Goal: Transaction & Acquisition: Purchase product/service

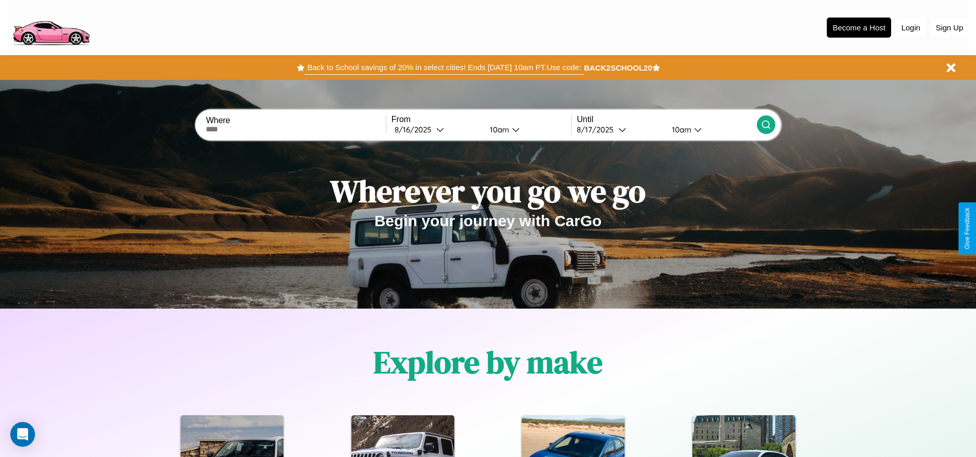
click at [444, 67] on button "Back to School savings of 20% in select cities! Ends [DATE] 10am PT. Use code:" at bounding box center [444, 67] width 279 height 14
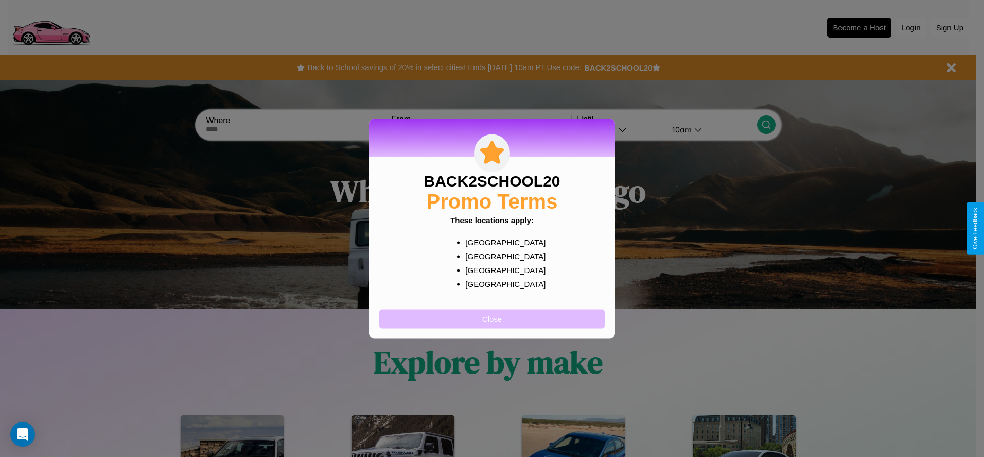
click at [492, 318] on button "Close" at bounding box center [491, 318] width 225 height 19
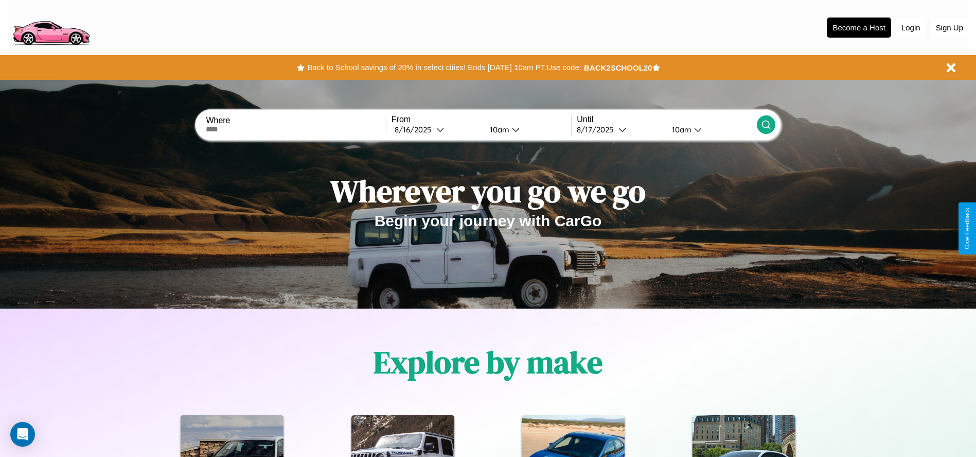
click at [296, 129] on input "text" at bounding box center [296, 129] width 180 height 8
type input "******"
click at [436, 129] on div "[DATE]" at bounding box center [416, 130] width 42 height 10
select select "*"
select select "****"
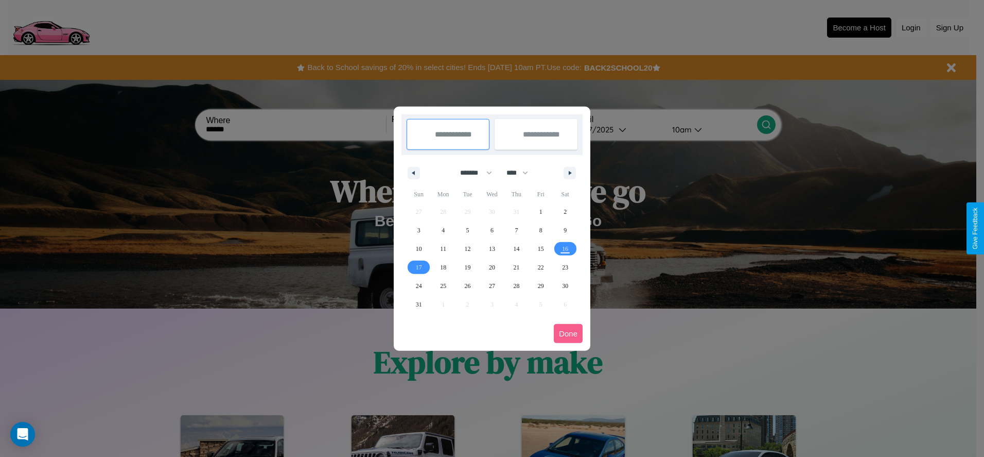
drag, startPoint x: 471, startPoint y: 172, endPoint x: 492, endPoint y: 206, distance: 39.7
click at [471, 172] on select "******* ******** ***** ***** *** **** **** ****** ********* ******* ******** **…" at bounding box center [474, 172] width 44 height 17
select select "*"
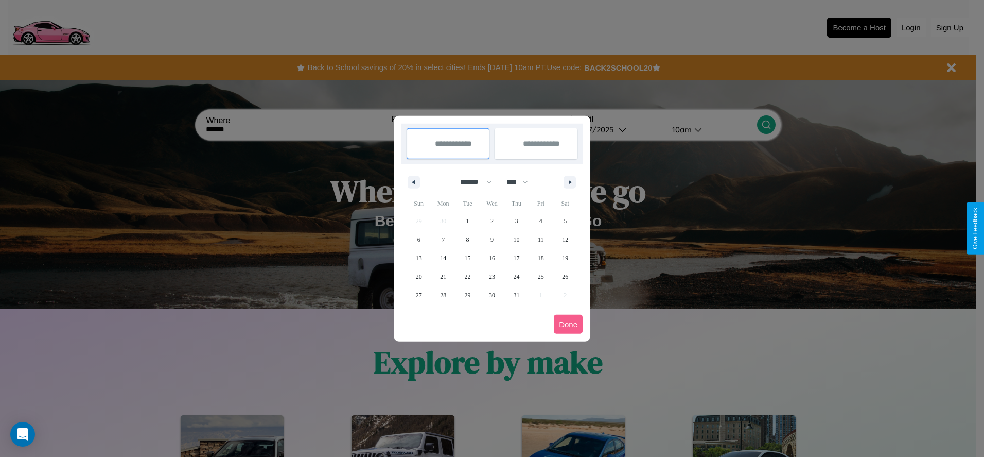
drag, startPoint x: 522, startPoint y: 182, endPoint x: 492, endPoint y: 206, distance: 38.7
click at [522, 182] on select "**** **** **** **** **** **** **** **** **** **** **** **** **** **** **** ****…" at bounding box center [516, 181] width 31 height 17
select select "****"
click at [540, 257] on span "17" at bounding box center [541, 258] width 6 height 19
type input "**********"
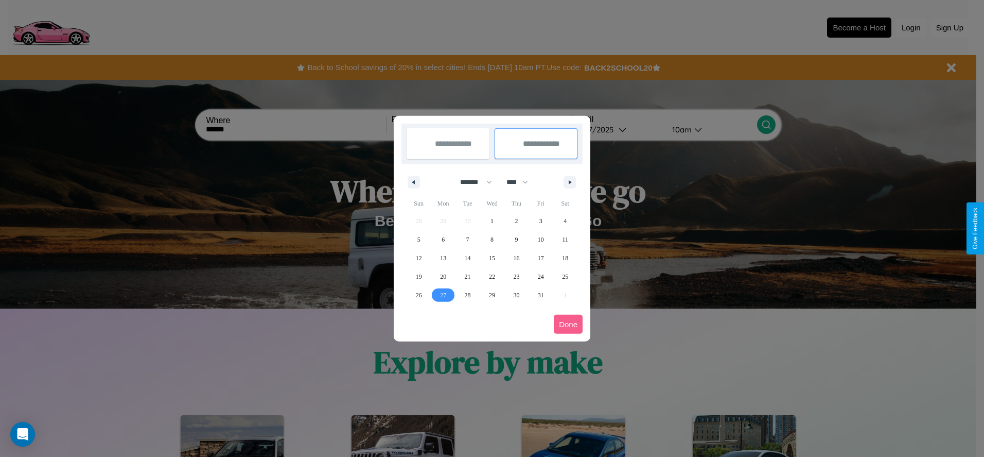
click at [443, 294] on span "27" at bounding box center [443, 295] width 6 height 19
type input "**********"
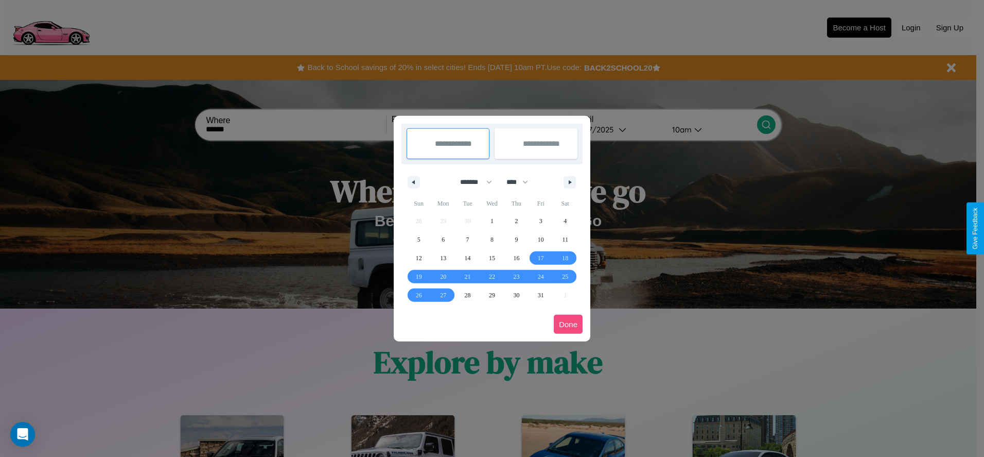
click at [568, 324] on button "Done" at bounding box center [568, 323] width 29 height 19
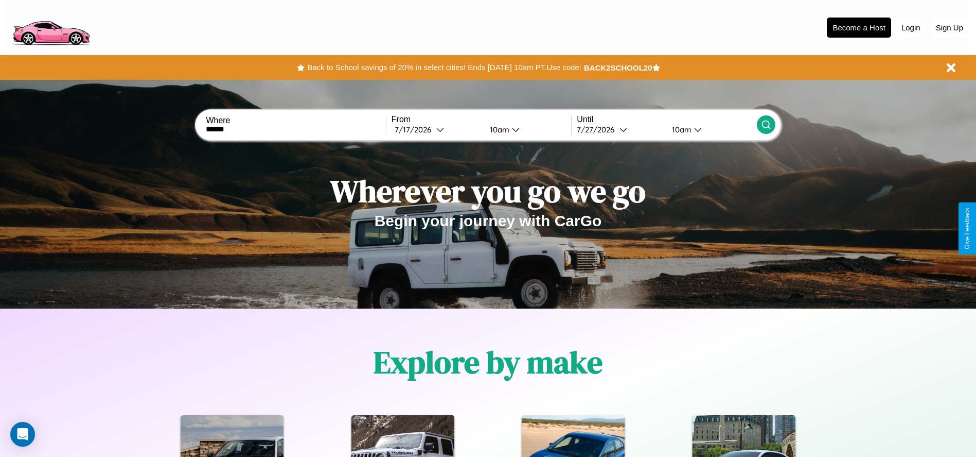
click at [498, 129] on div "10am" at bounding box center [498, 130] width 27 height 10
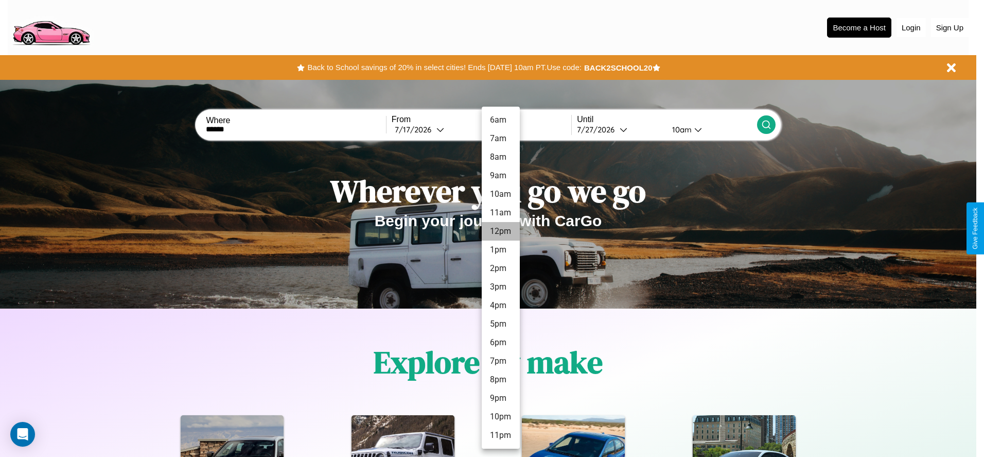
click at [500, 231] on li "12pm" at bounding box center [501, 231] width 38 height 19
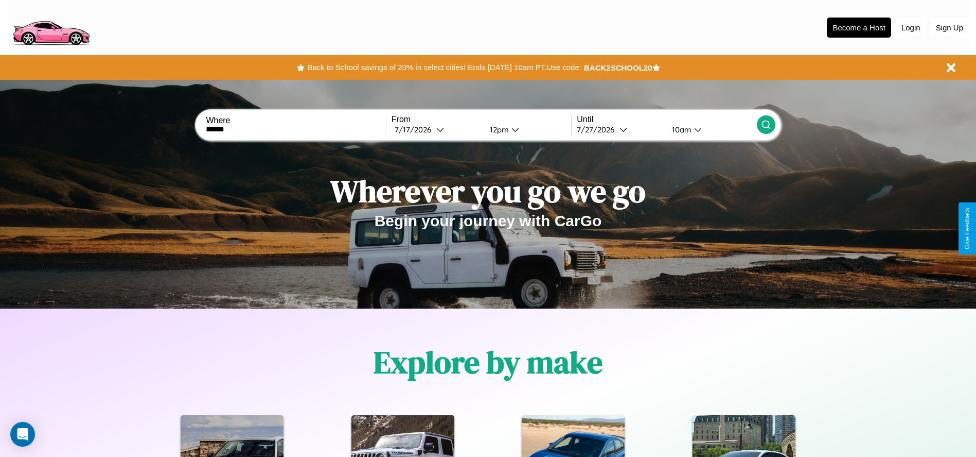
click at [680, 129] on div "10am" at bounding box center [680, 130] width 27 height 10
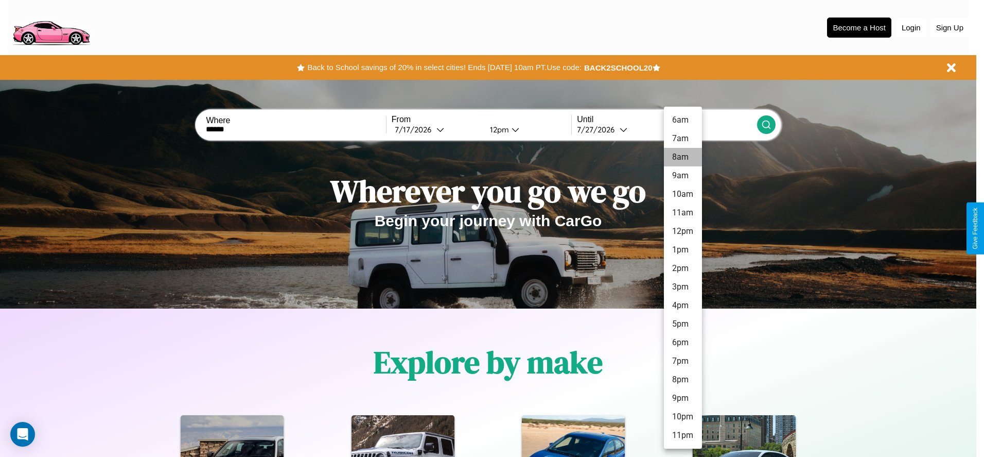
click at [682, 157] on li "8am" at bounding box center [683, 157] width 38 height 19
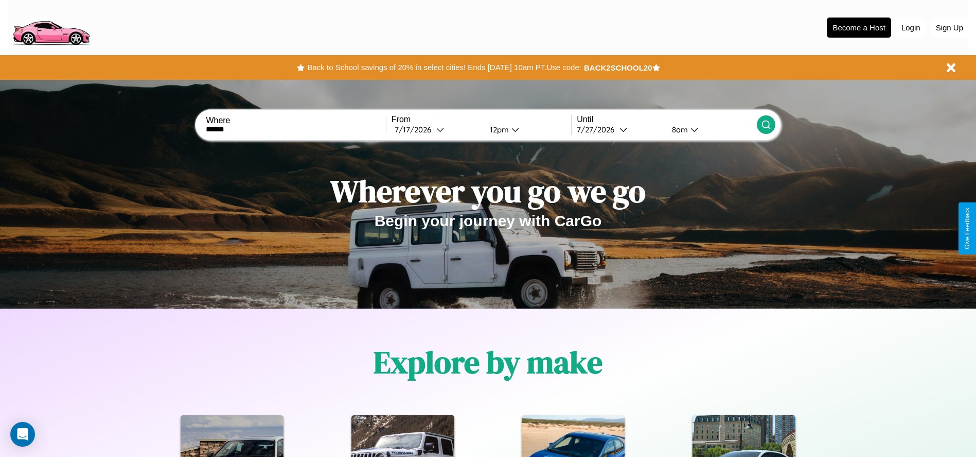
click at [766, 125] on icon at bounding box center [766, 124] width 10 height 10
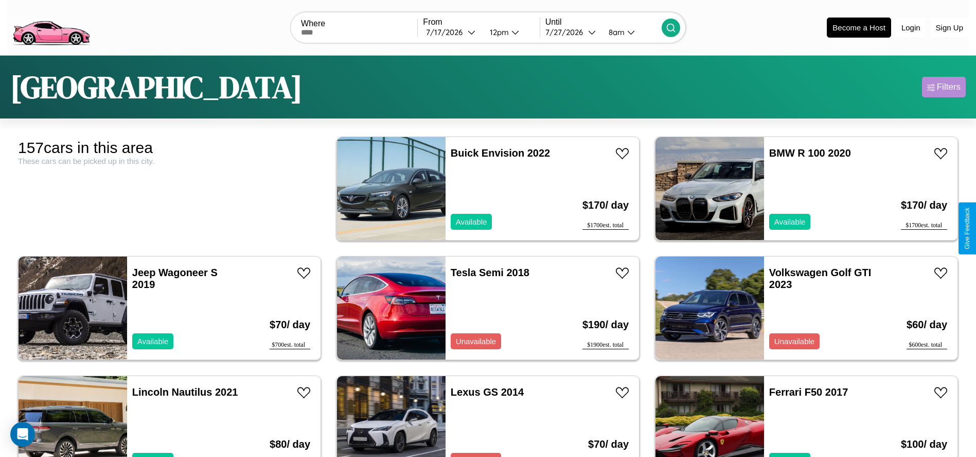
click at [944, 87] on div "Filters" at bounding box center [949, 87] width 24 height 10
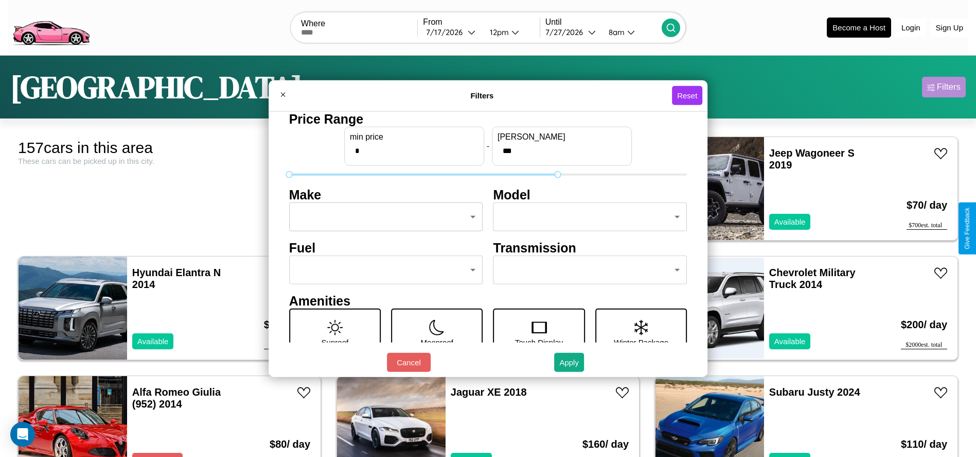
type input "***"
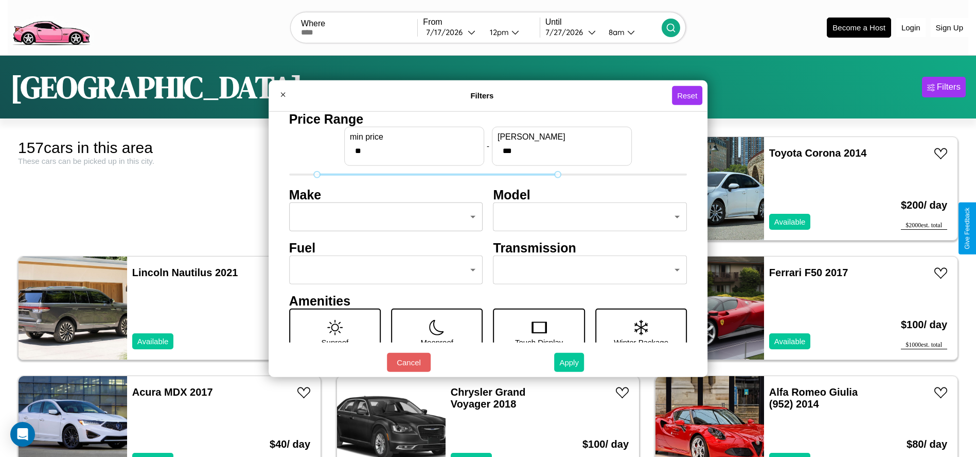
type input "**"
click at [570, 362] on button "Apply" at bounding box center [569, 362] width 30 height 19
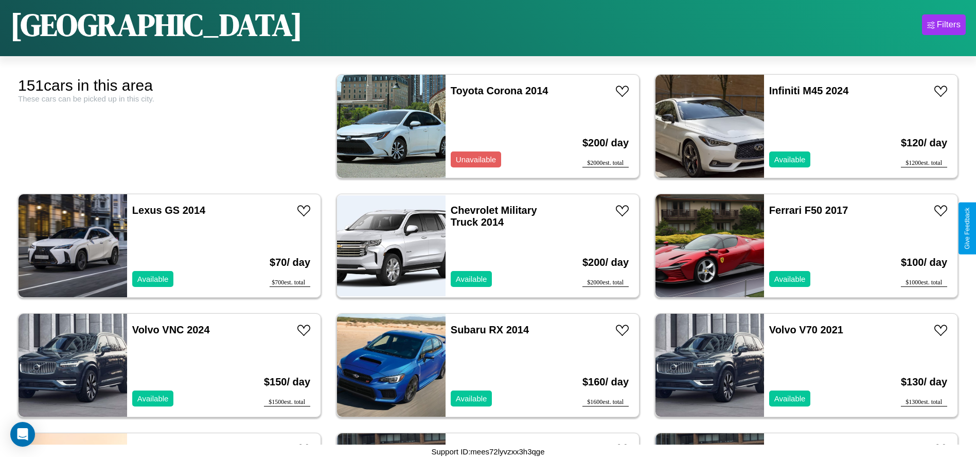
scroll to position [64, 0]
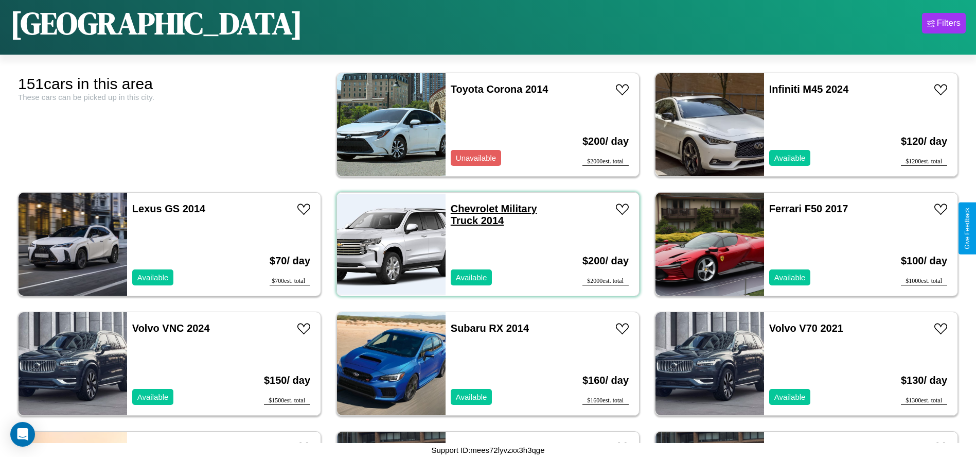
click at [470, 208] on link "Chevrolet Military Truck 2014" at bounding box center [494, 214] width 86 height 23
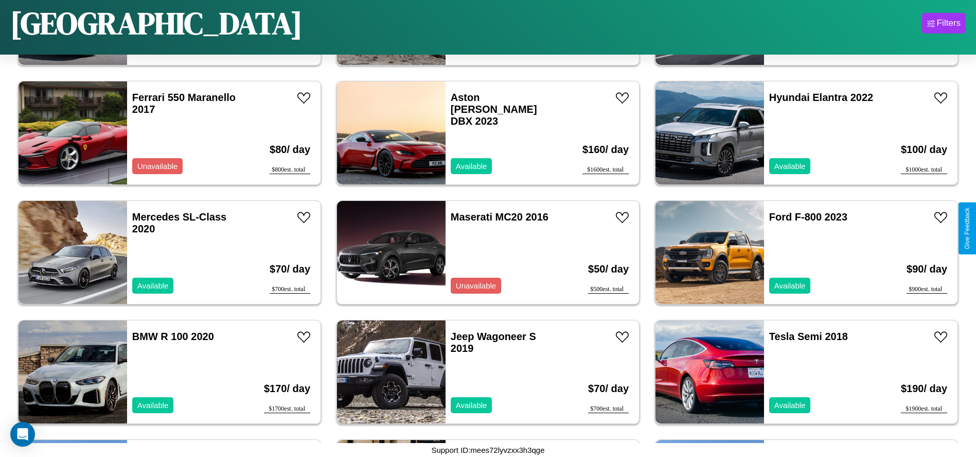
scroll to position [592, 0]
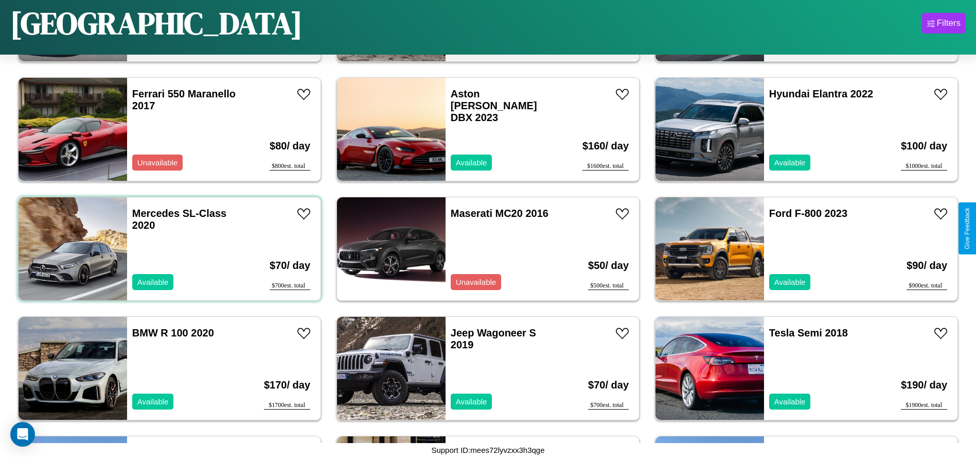
click at [168, 249] on div "Mercedes SL-Class 2020 Available" at bounding box center [186, 248] width 119 height 103
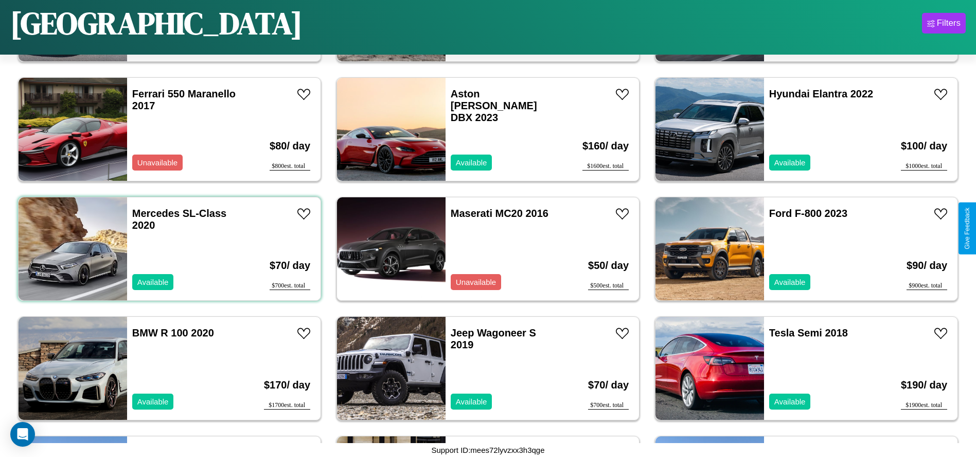
click at [168, 249] on div "Mercedes SL-Class 2020 Available" at bounding box center [186, 248] width 119 height 103
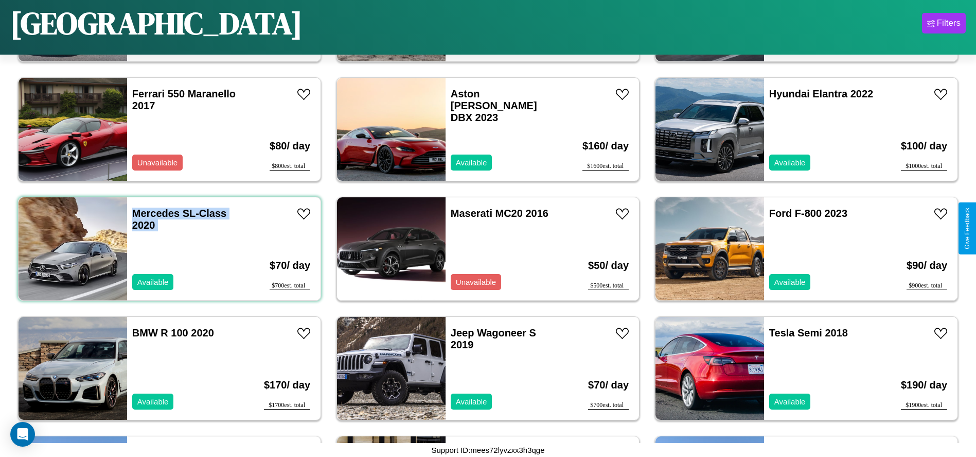
click at [168, 249] on div "Mercedes SL-Class 2020 Available" at bounding box center [186, 248] width 119 height 103
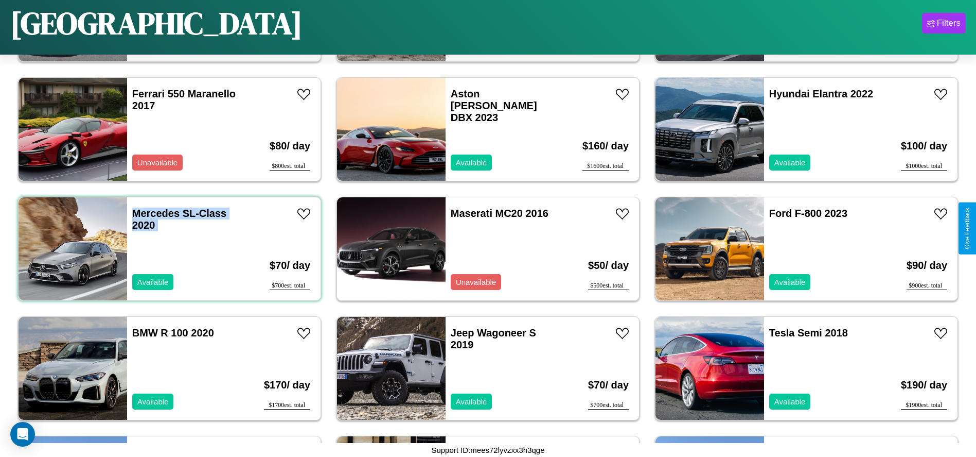
click at [168, 249] on div "Mercedes SL-Class 2020 Available" at bounding box center [186, 248] width 119 height 103
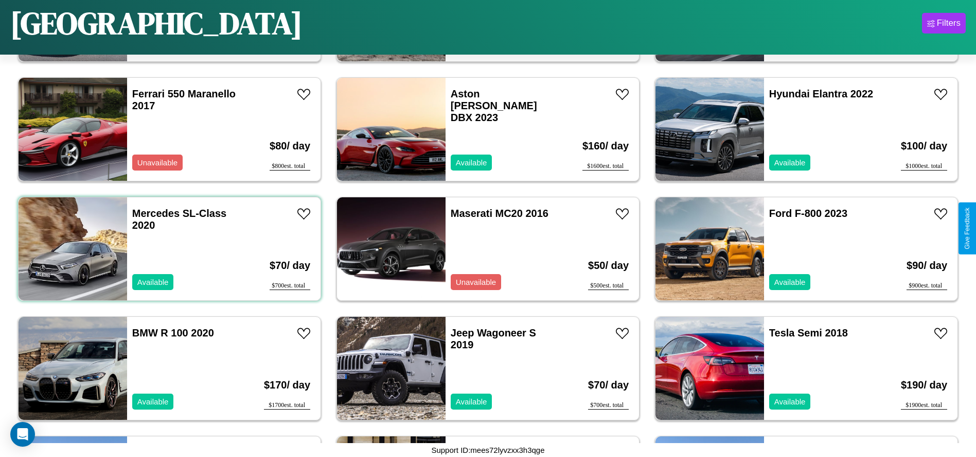
click at [168, 249] on div "Mercedes SL-Class 2020 Available" at bounding box center [186, 248] width 119 height 103
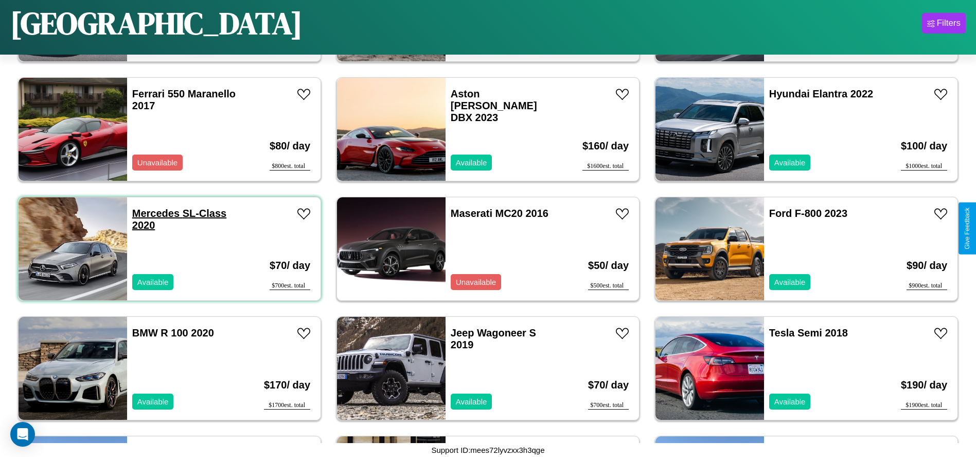
click at [154, 213] on link "Mercedes SL-Class 2020" at bounding box center [179, 218] width 94 height 23
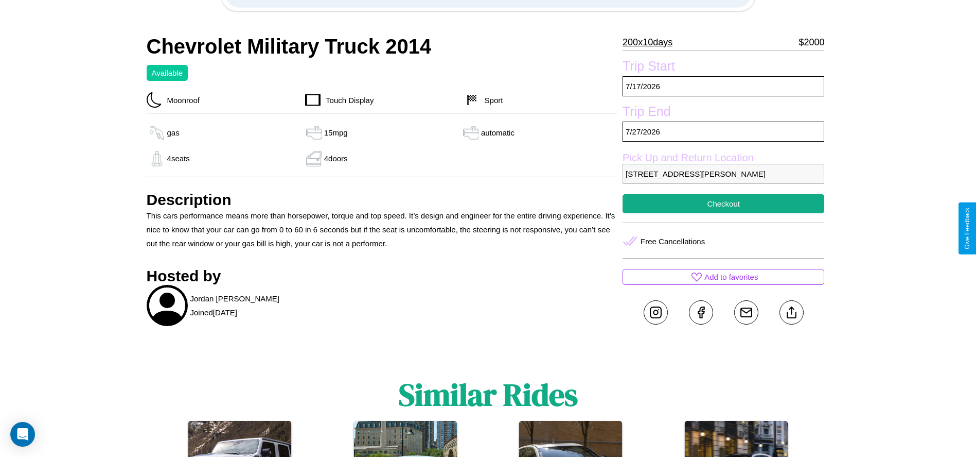
scroll to position [428, 0]
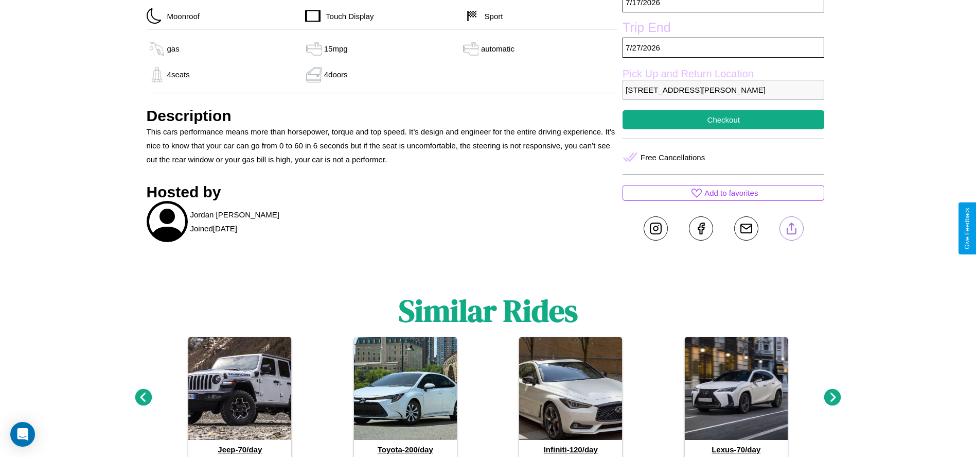
click at [792, 228] on line at bounding box center [792, 226] width 0 height 7
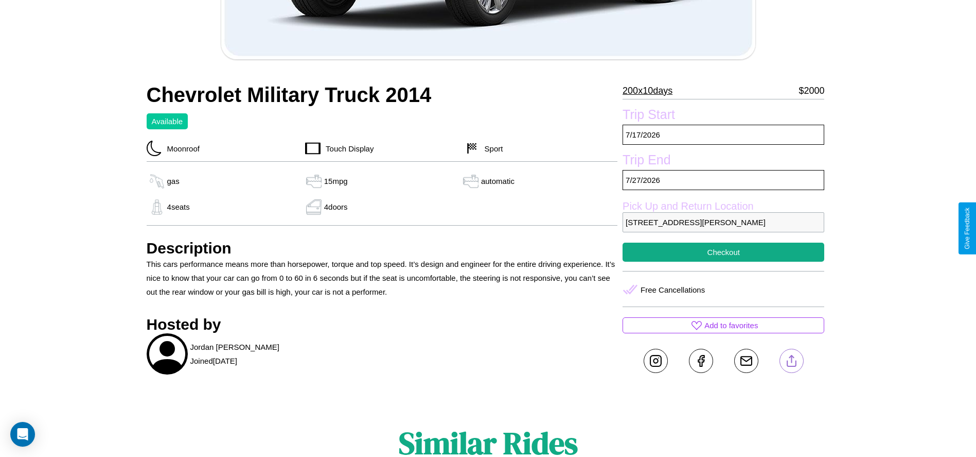
scroll to position [290, 0]
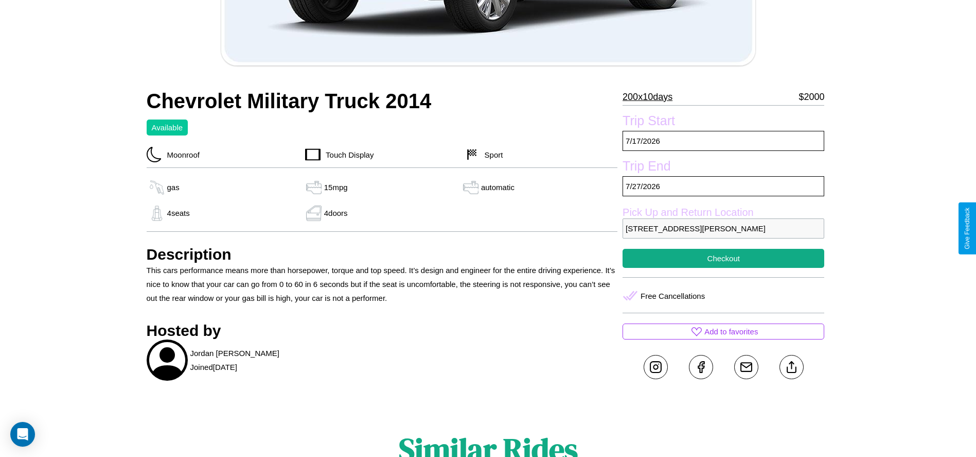
click at [724, 228] on p "7305 Smith Street Berlin 87165 Germany" at bounding box center [724, 228] width 202 height 20
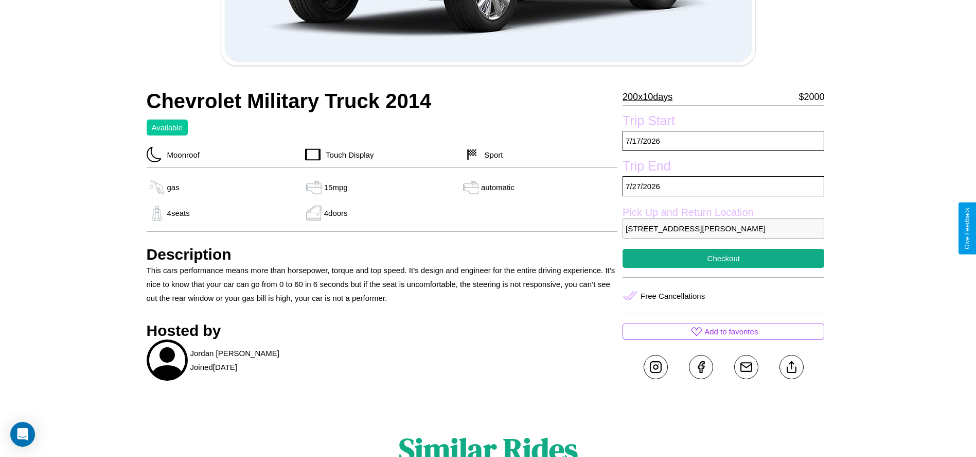
click at [724, 228] on p "7305 Smith Street Berlin 87165 Germany" at bounding box center [724, 228] width 202 height 20
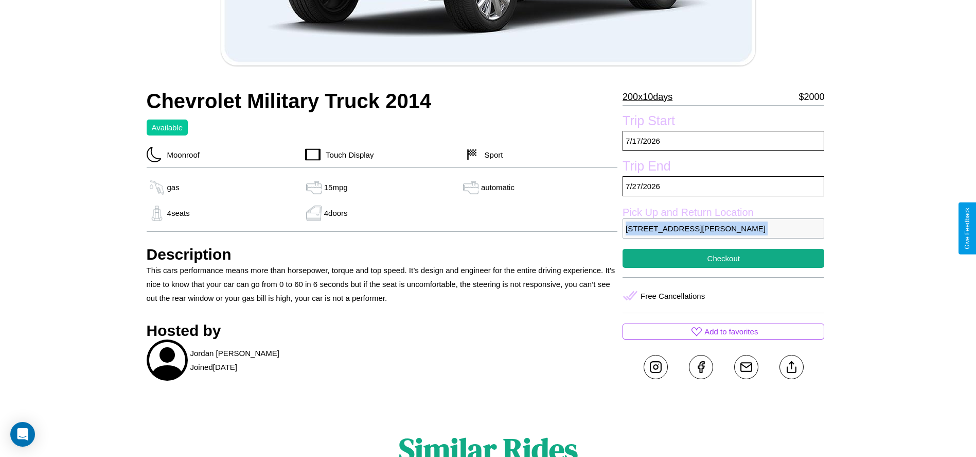
click at [724, 228] on p "7305 Smith Street Berlin 87165 Germany" at bounding box center [724, 228] width 202 height 20
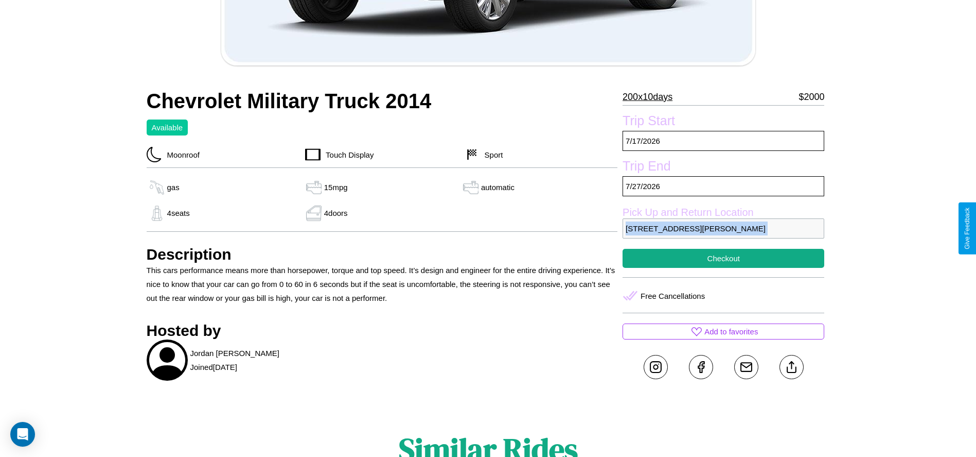
click at [724, 228] on p "7305 Smith Street Berlin 87165 Germany" at bounding box center [724, 228] width 202 height 20
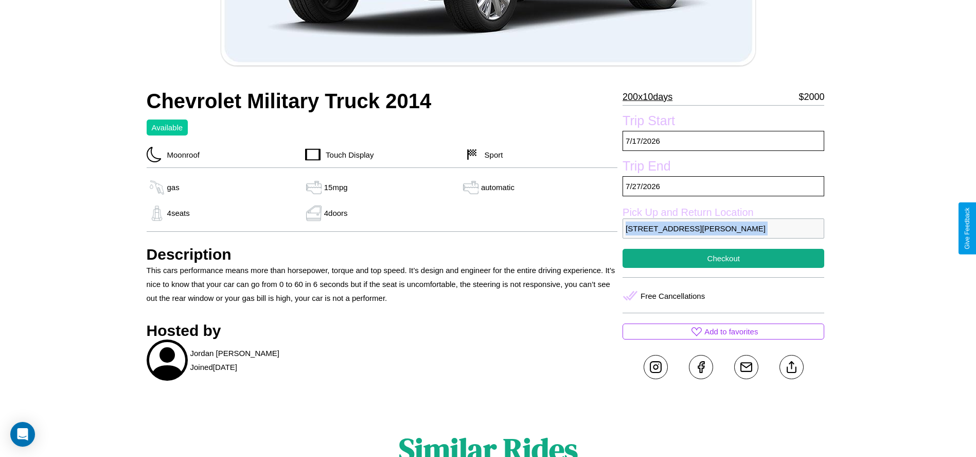
click at [724, 228] on p "7305 Smith Street Berlin 87165 Germany" at bounding box center [724, 228] width 202 height 20
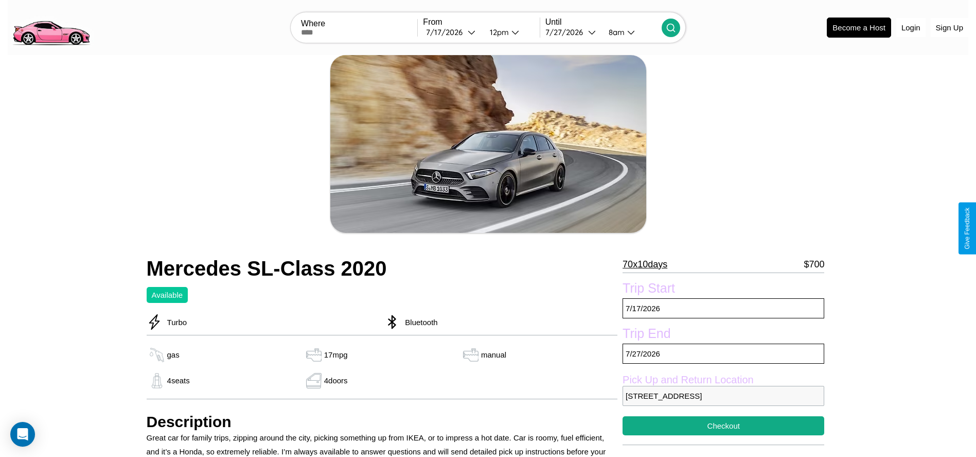
scroll to position [197, 0]
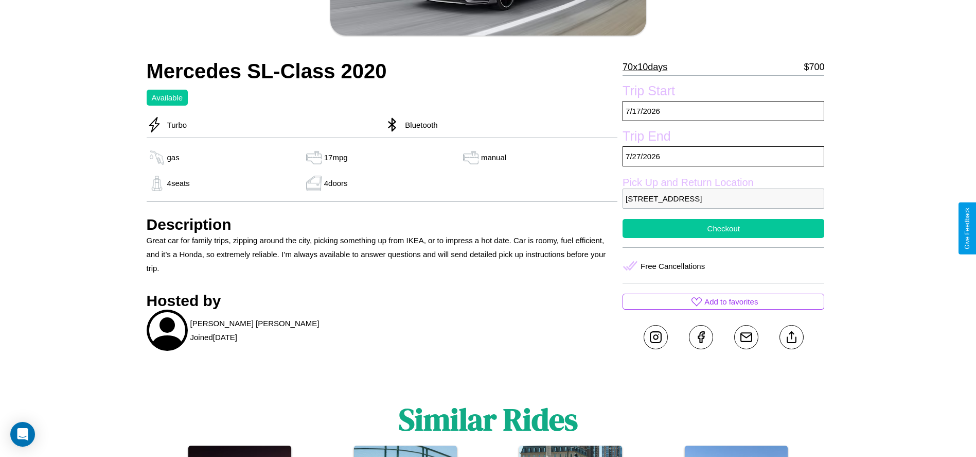
click at [724, 228] on button "Checkout" at bounding box center [724, 228] width 202 height 19
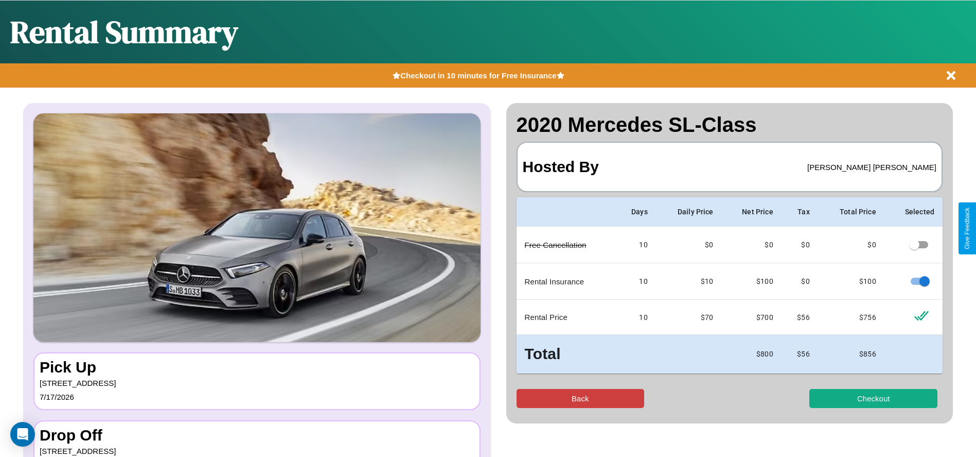
click at [580, 398] on button "Back" at bounding box center [581, 398] width 128 height 19
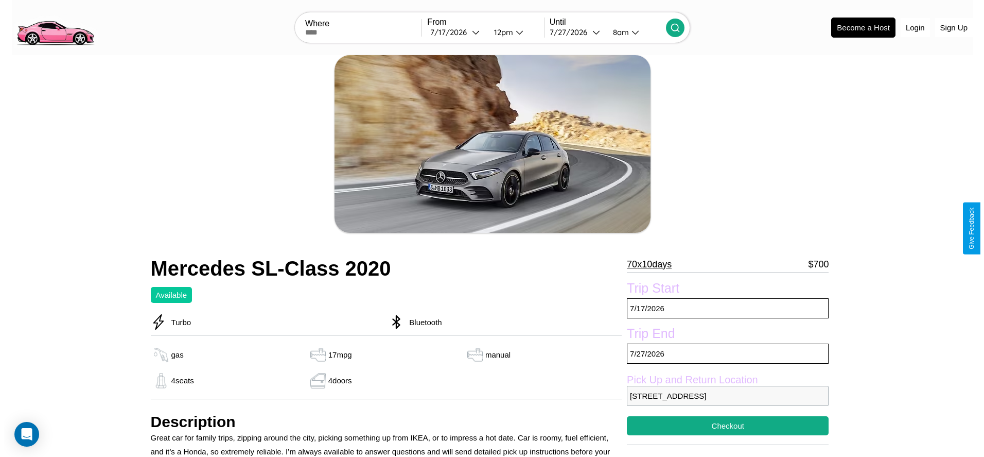
scroll to position [80, 0]
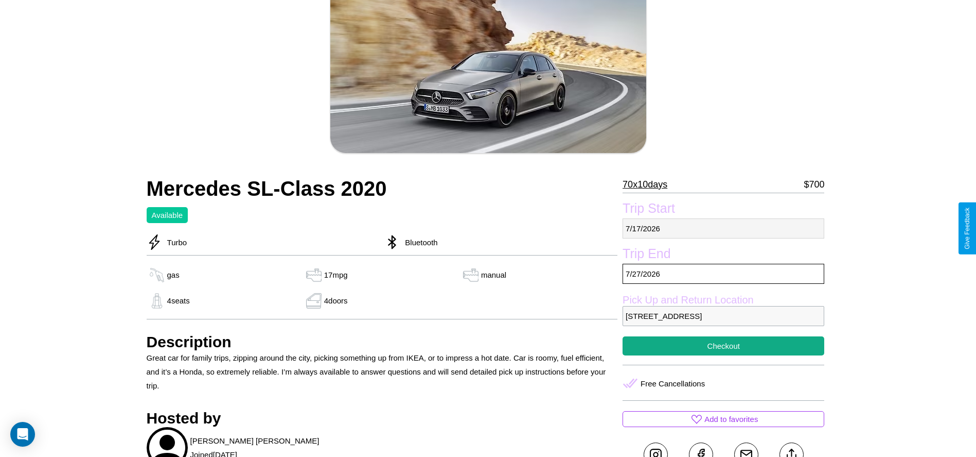
click at [724, 228] on p "7 / 17 / 2026" at bounding box center [724, 228] width 202 height 20
select select "*"
select select "****"
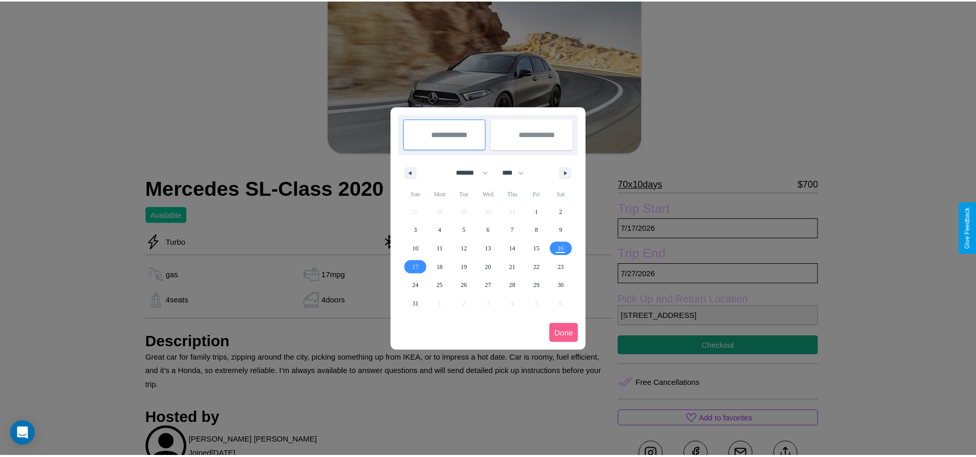
scroll to position [0, 0]
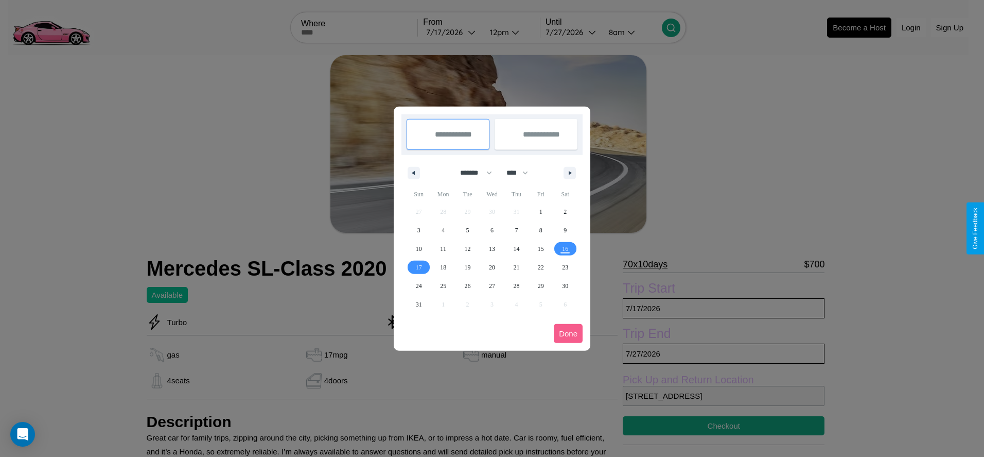
click at [452, 32] on div at bounding box center [492, 228] width 984 height 457
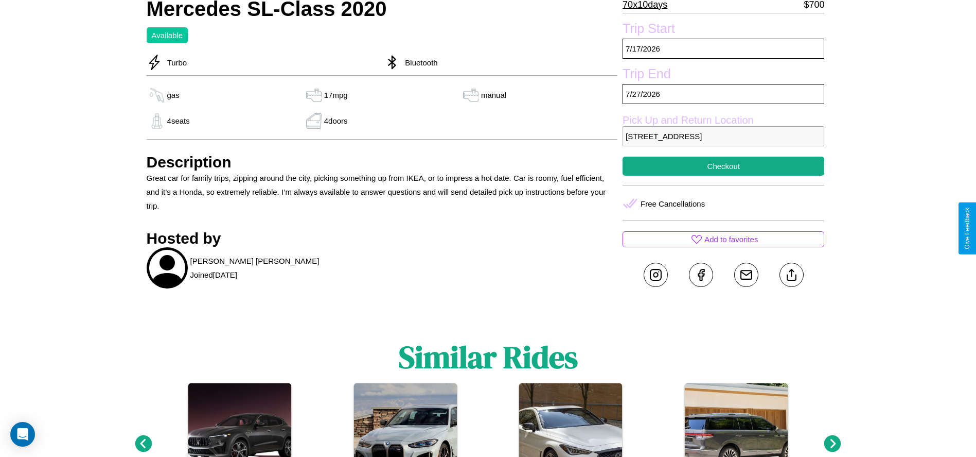
scroll to position [342, 0]
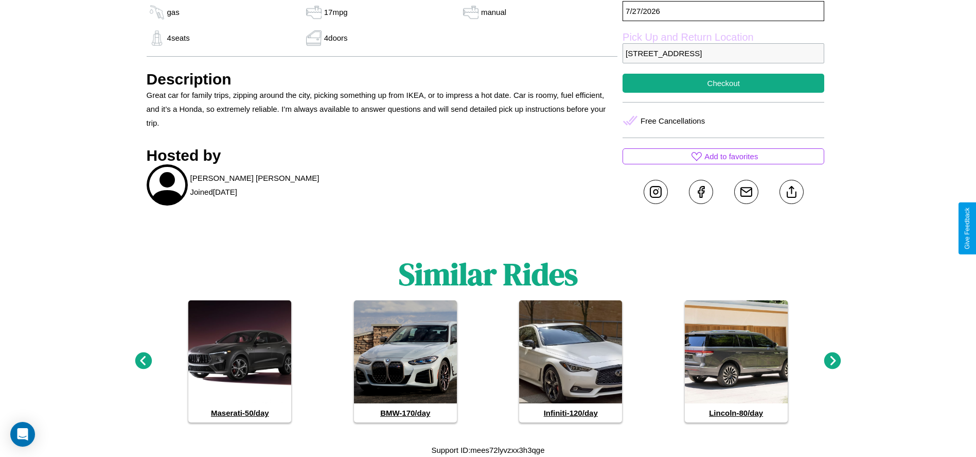
click at [833, 361] on icon at bounding box center [832, 360] width 17 height 17
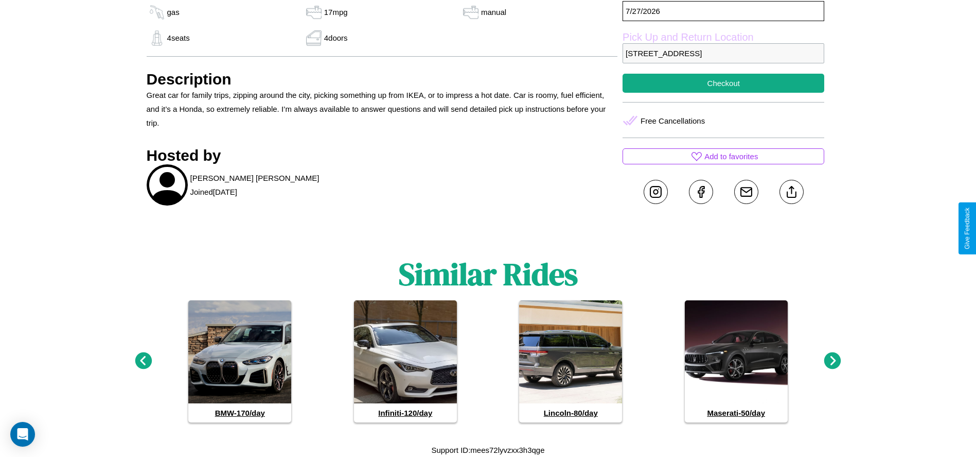
click at [833, 361] on icon at bounding box center [832, 360] width 17 height 17
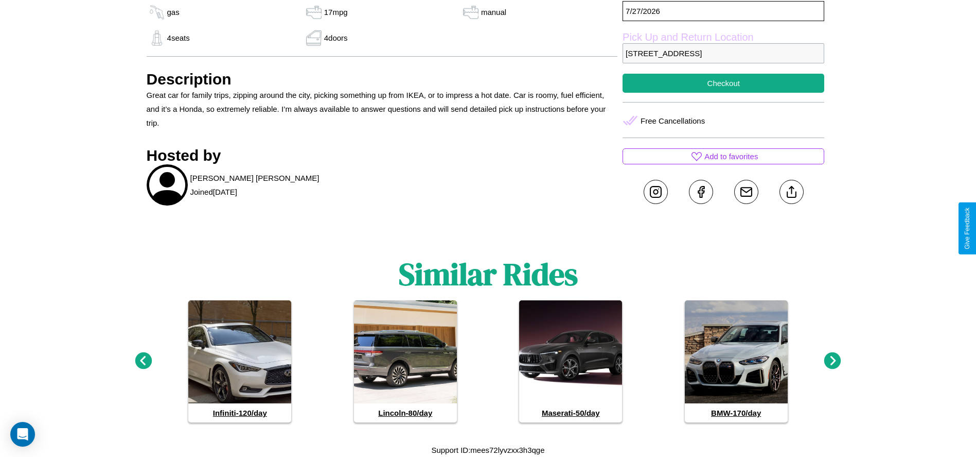
click at [833, 361] on icon at bounding box center [832, 360] width 17 height 17
